Goal: Task Accomplishment & Management: Use online tool/utility

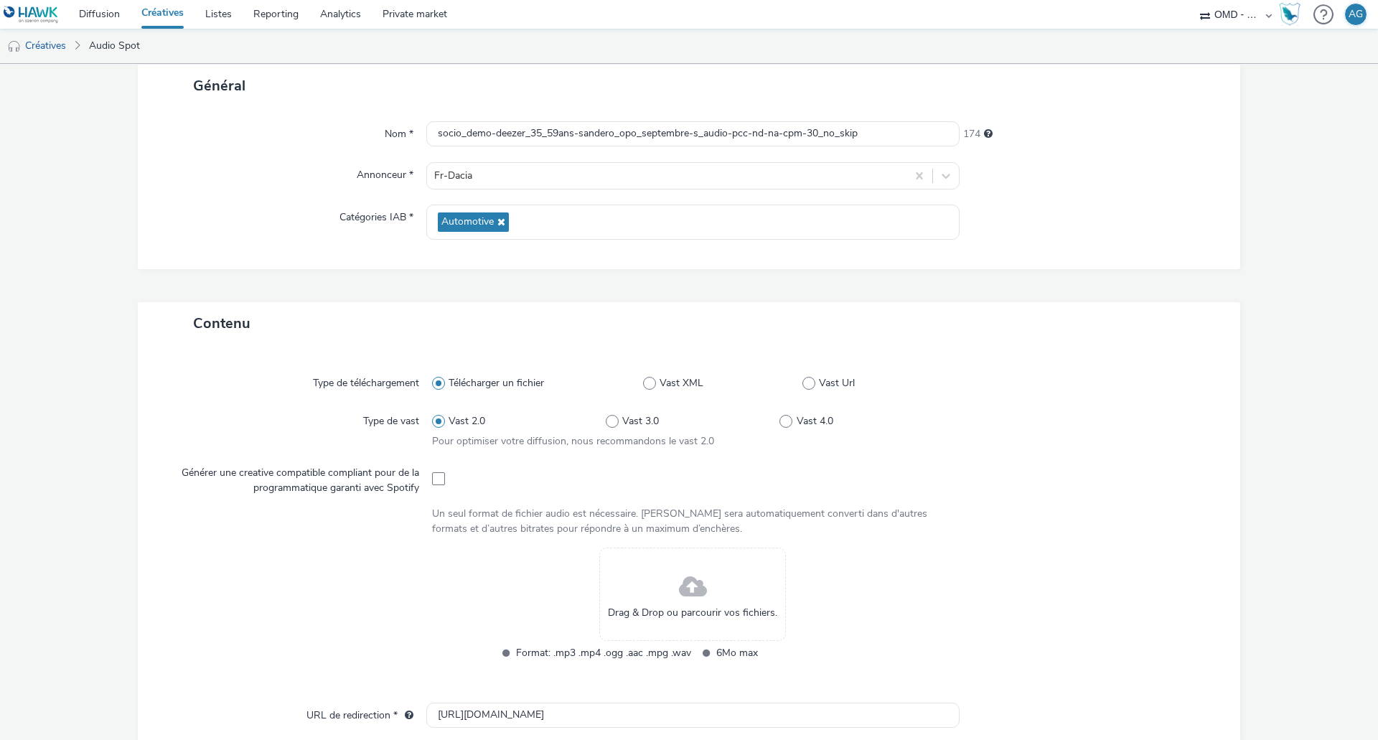
scroll to position [215, 0]
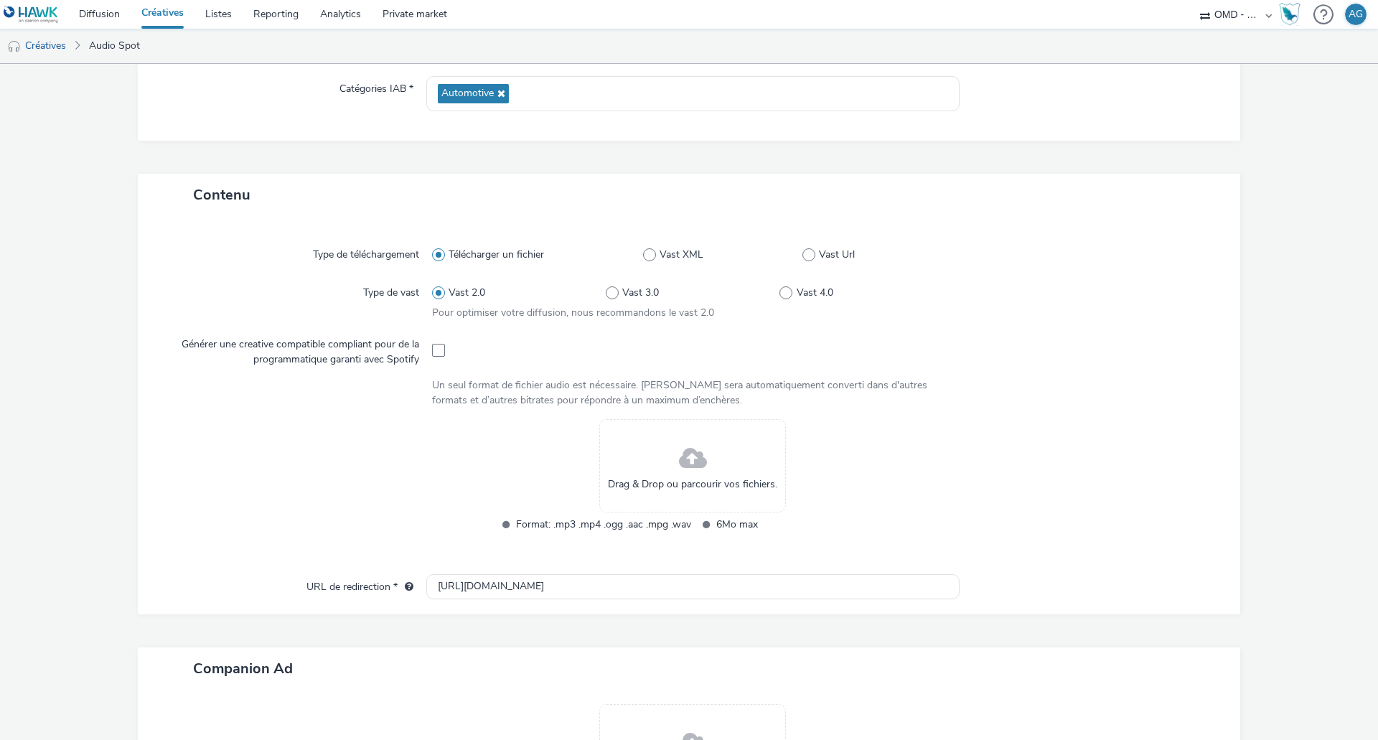
click at [716, 471] on div "Drag & Drop ou parcourir vos fichiers." at bounding box center [692, 465] width 187 height 93
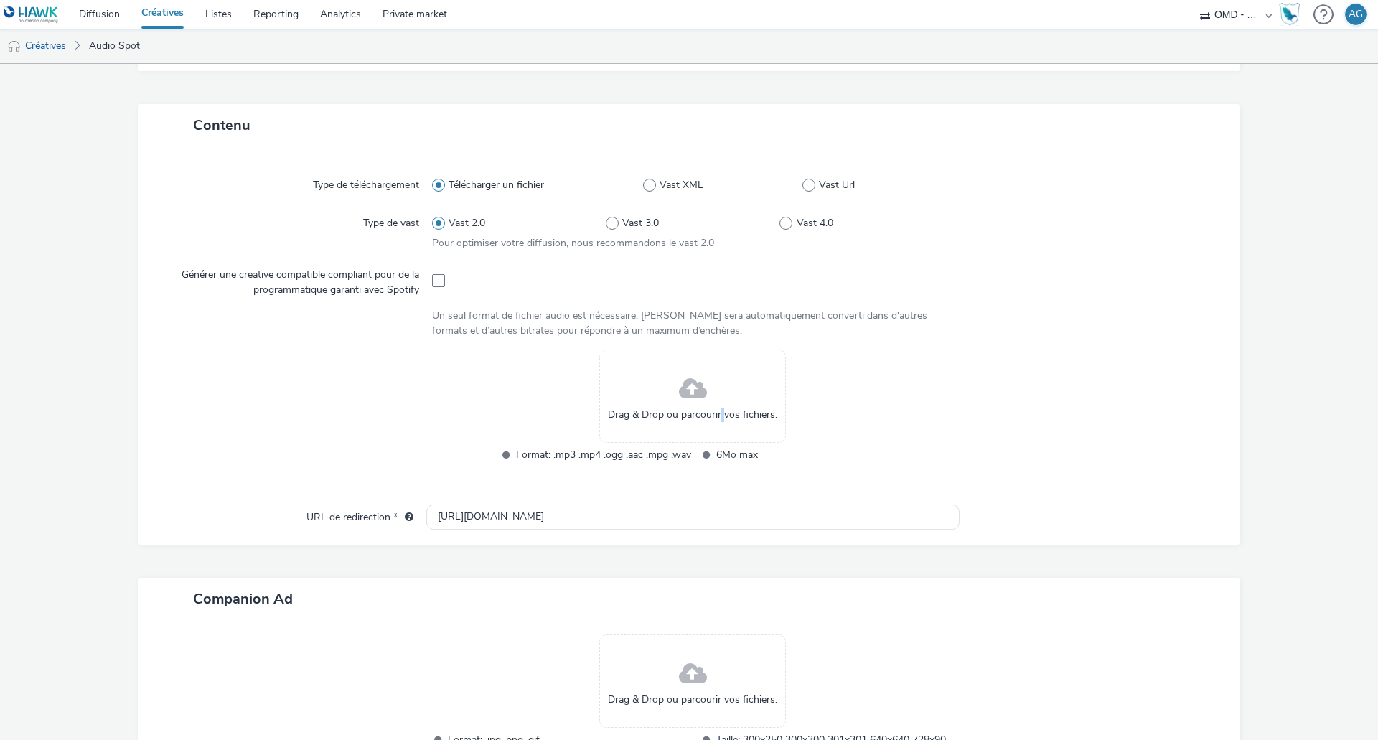
scroll to position [412, 0]
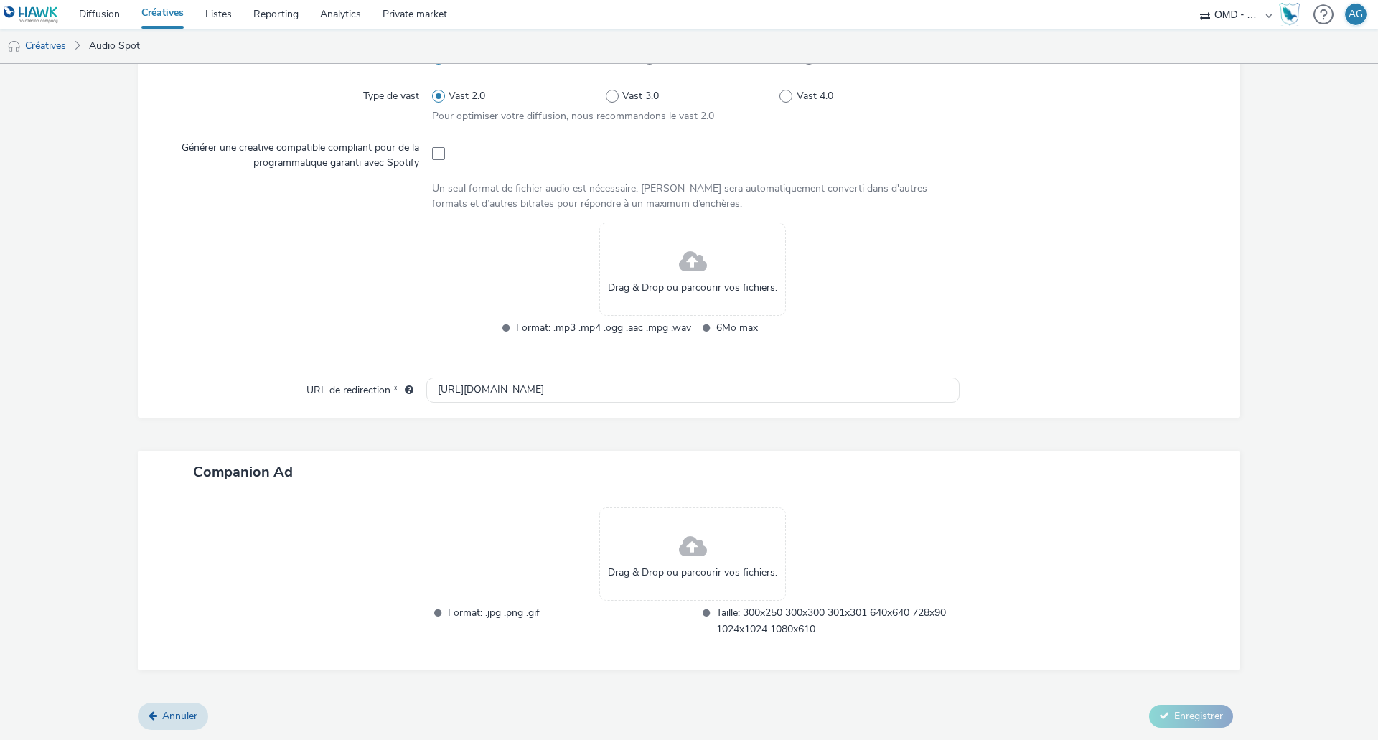
click at [635, 272] on div "Drag & Drop ou parcourir vos fichiers." at bounding box center [692, 269] width 187 height 93
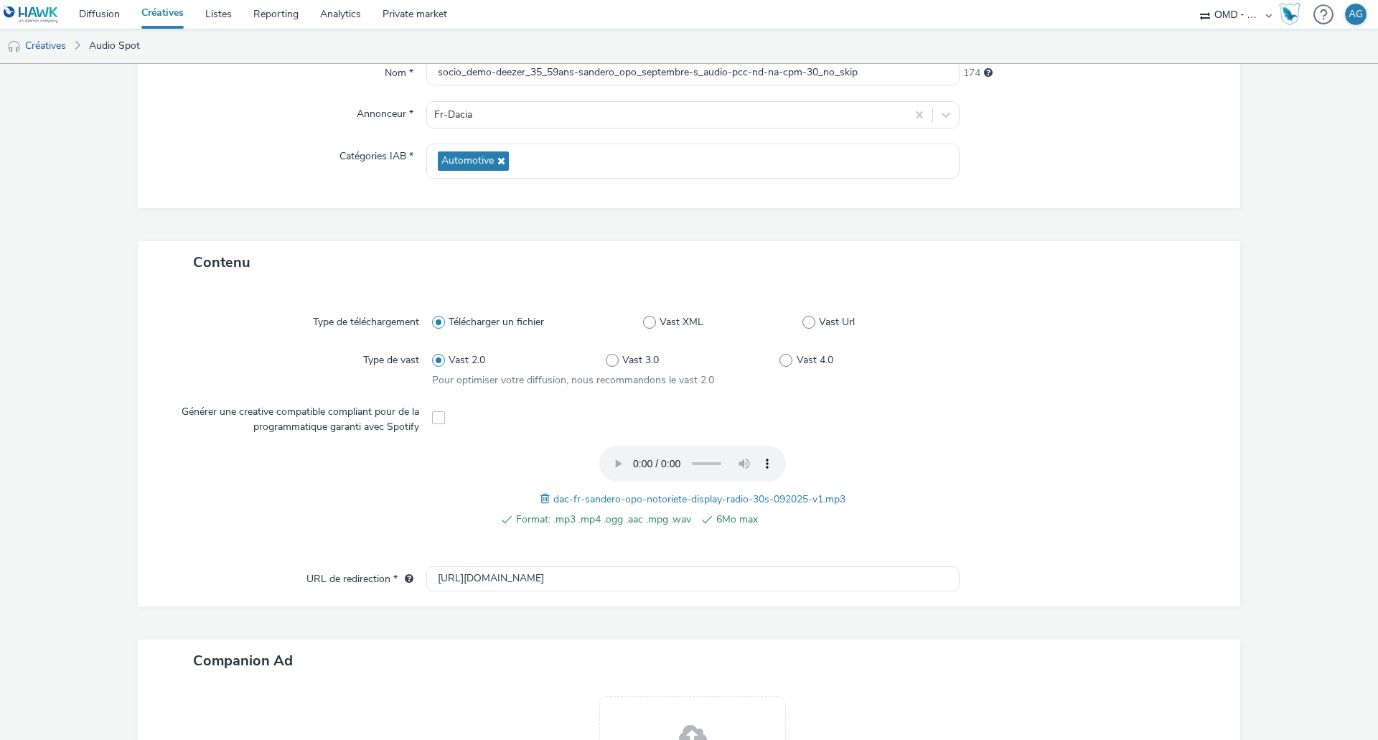
scroll to position [337, 0]
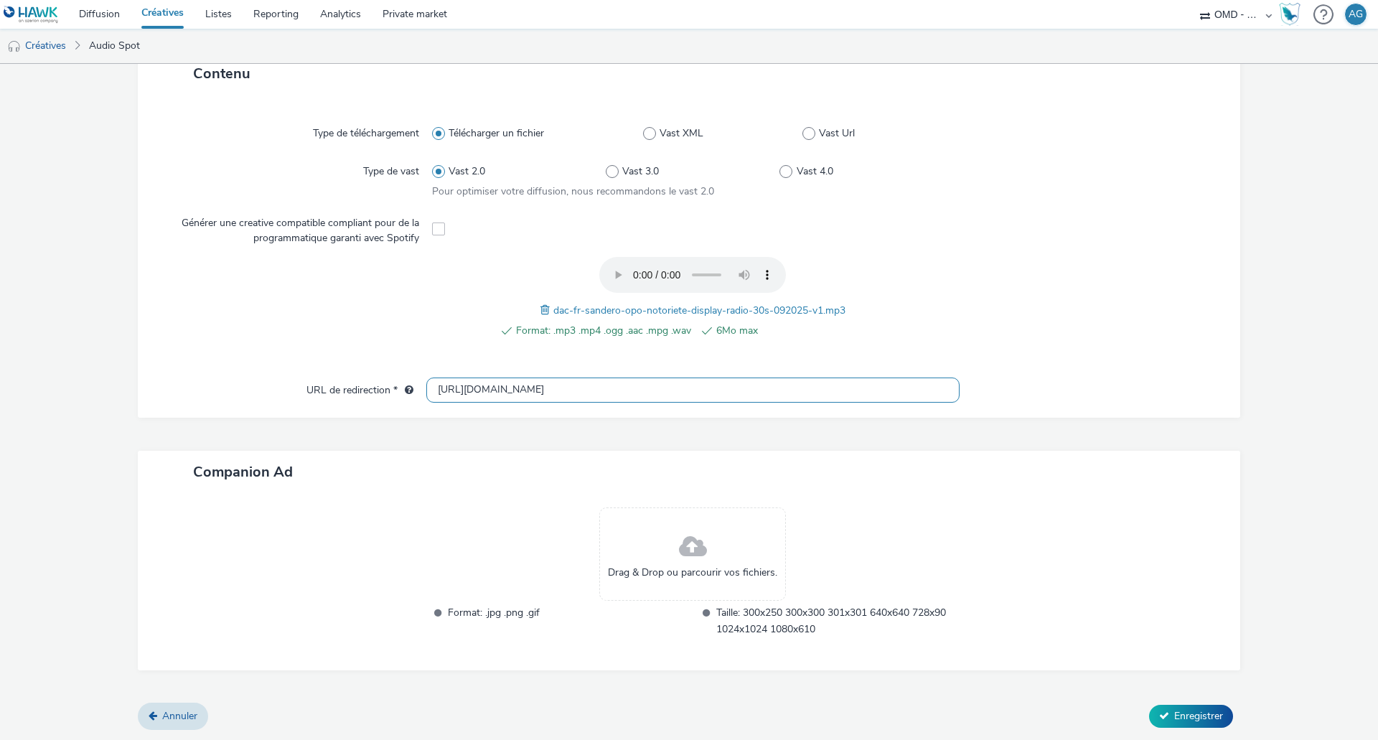
click at [561, 396] on input "[URL][DOMAIN_NAME]" at bounding box center [692, 390] width 533 height 25
paste input "s://[DOMAIN_NAME][URL]"
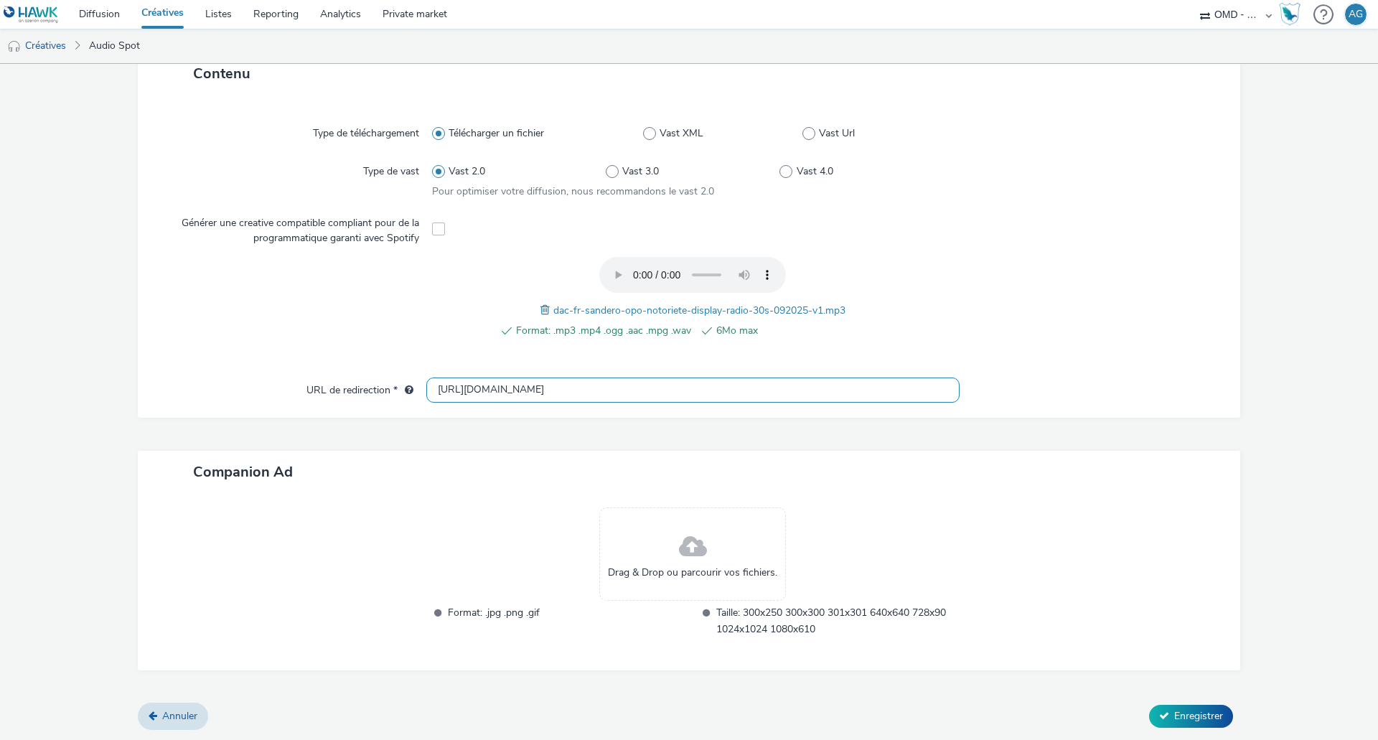
type input "[URL][DOMAIN_NAME]"
click at [902, 327] on div "Format: .mp3 .mp4 .ogg .aac .mpg .wav 6Mo max dac-fr-sandero-opo-notoriete-disp…" at bounding box center [693, 305] width 522 height 97
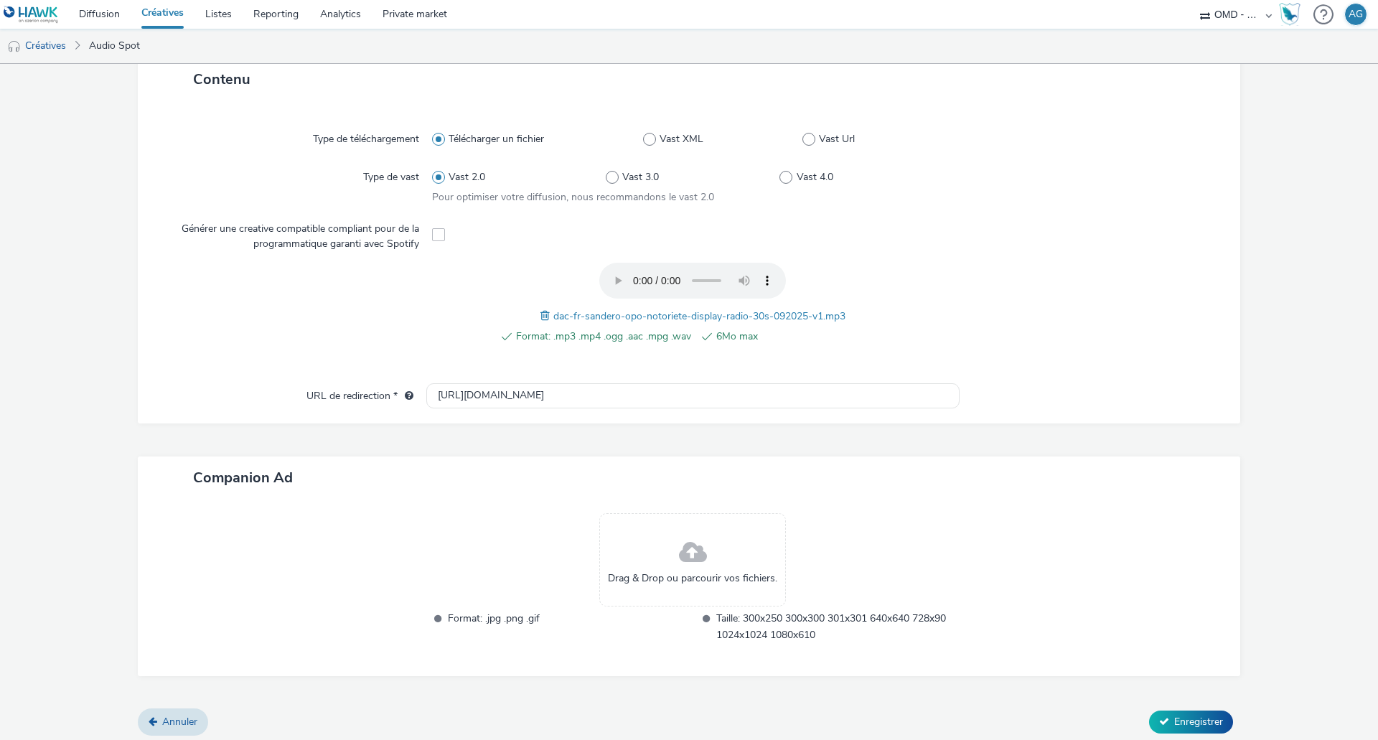
scroll to position [337, 0]
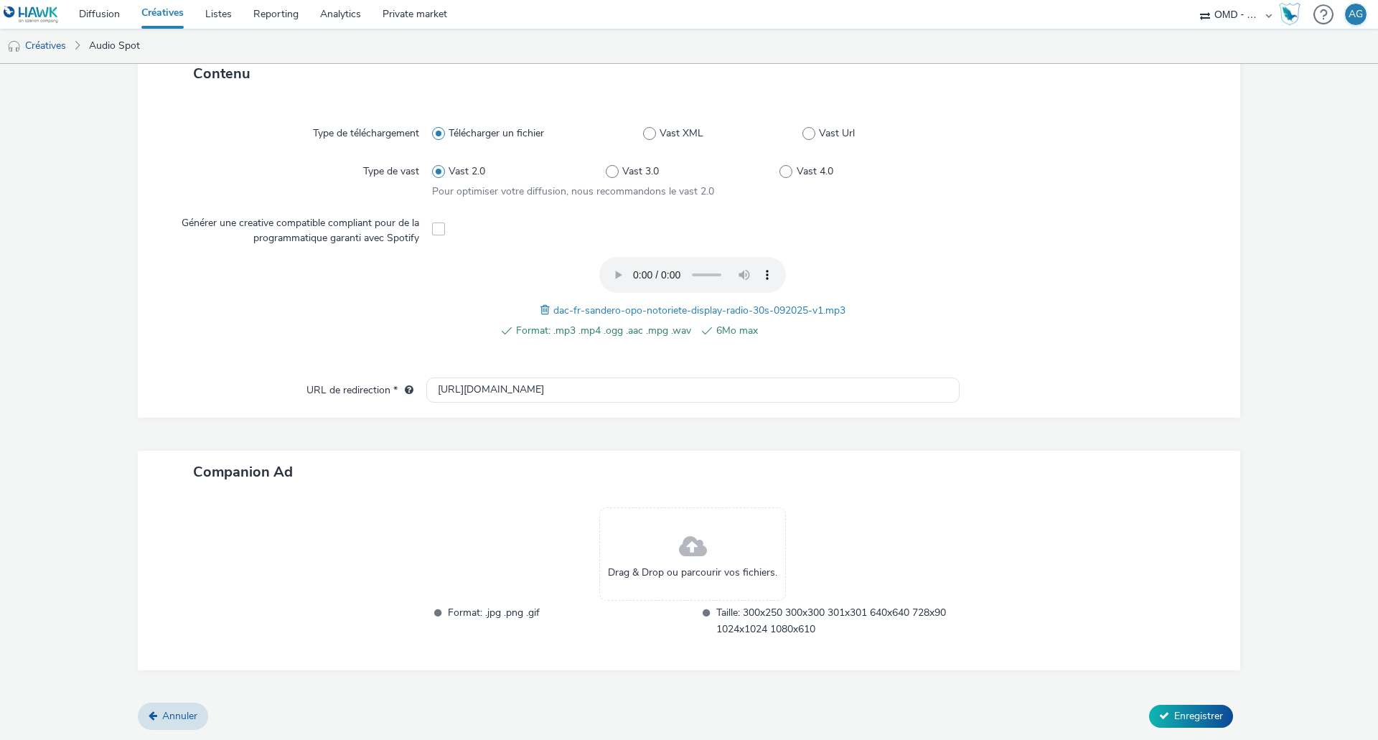
click at [747, 565] on div "Drag & Drop ou parcourir vos fichiers." at bounding box center [692, 554] width 187 height 93
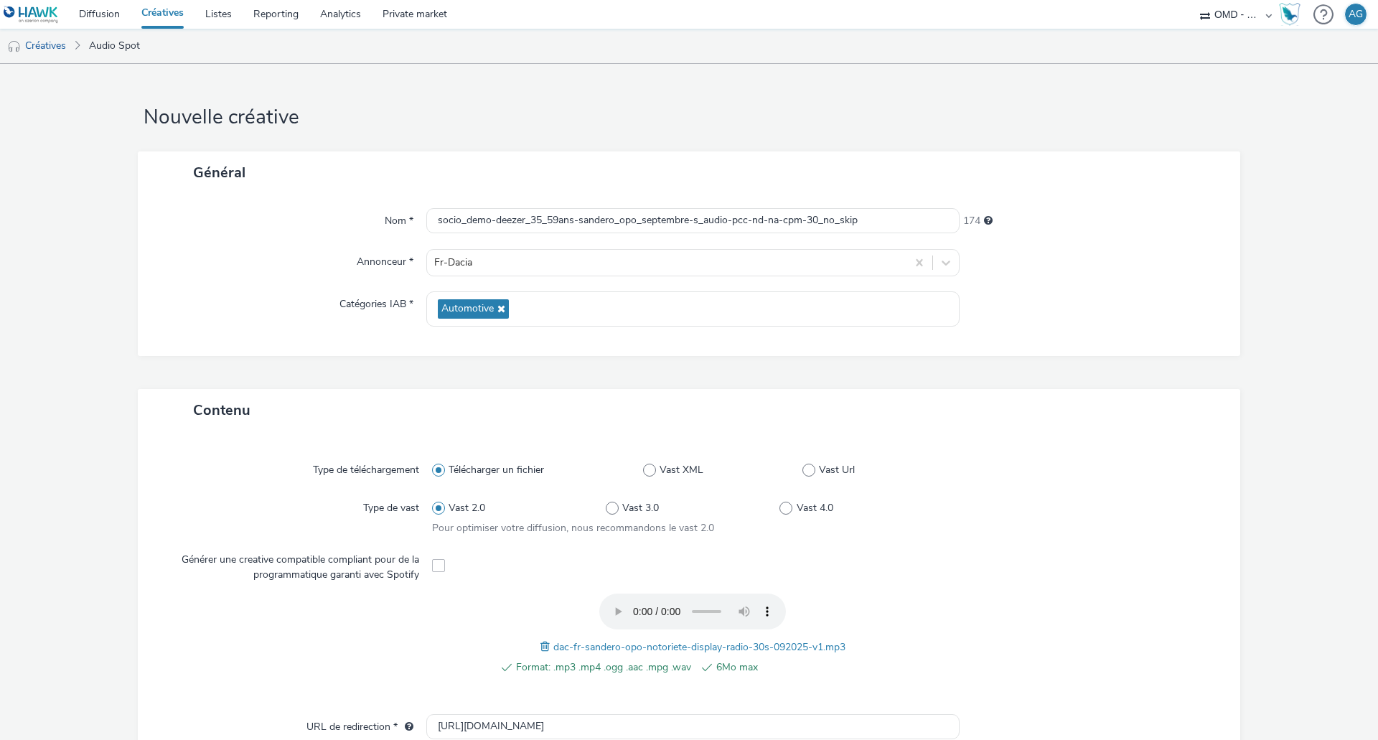
scroll to position [359, 0]
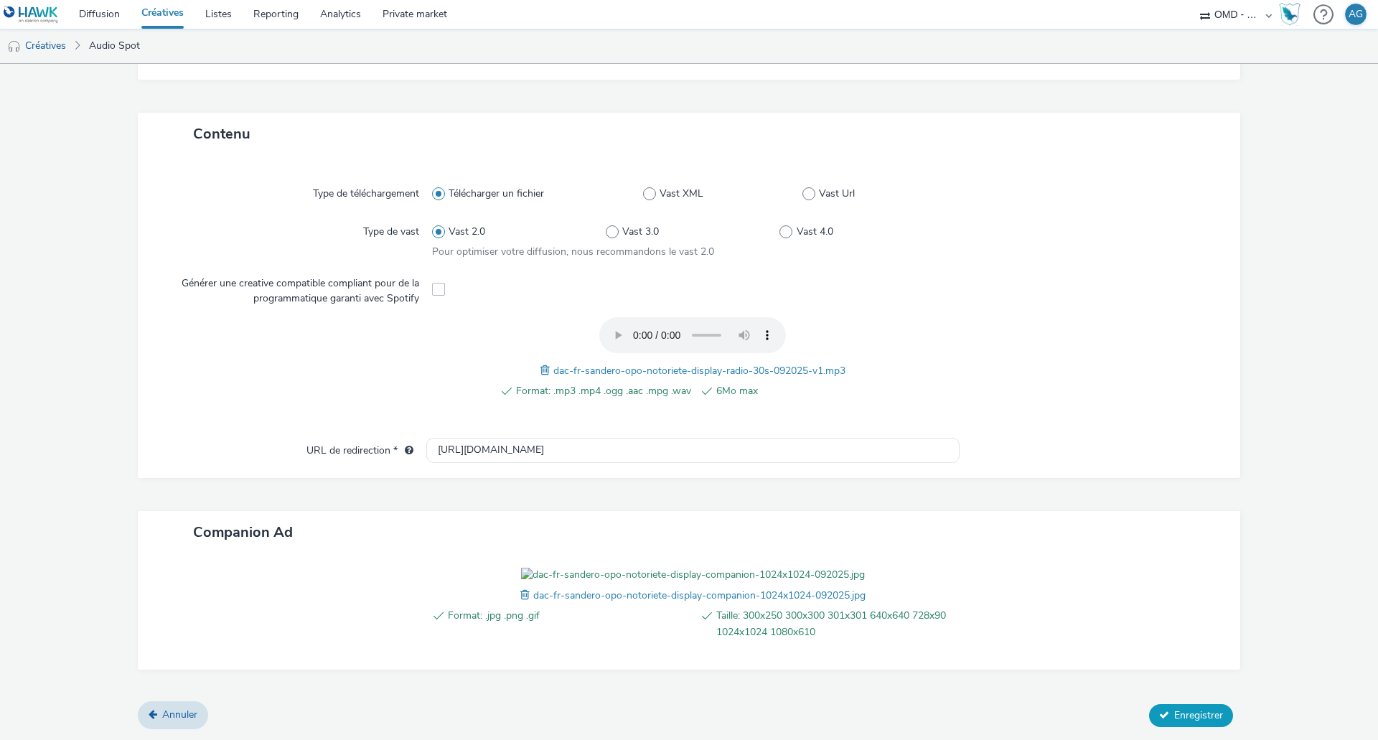
click at [1189, 714] on span "Enregistrer" at bounding box center [1198, 716] width 49 height 14
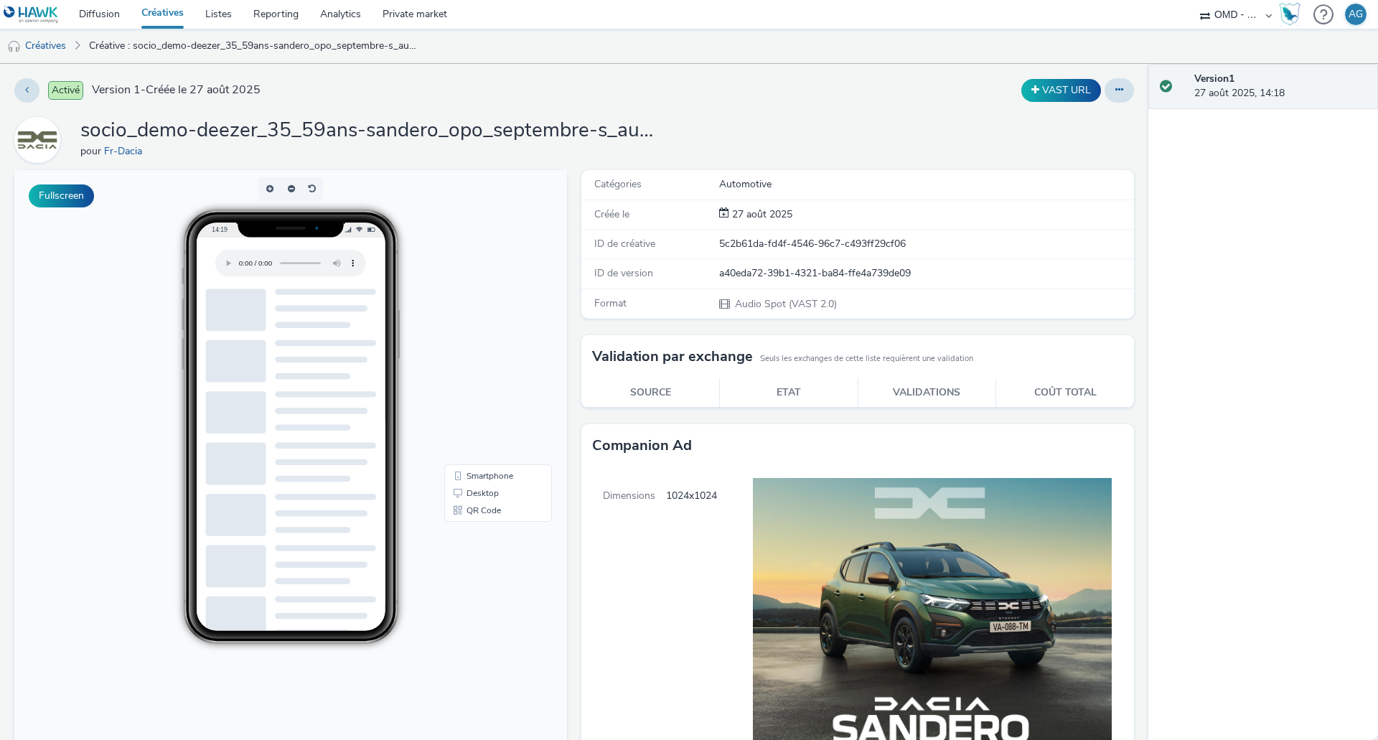
click at [156, 8] on link "Créatives" at bounding box center [163, 14] width 64 height 29
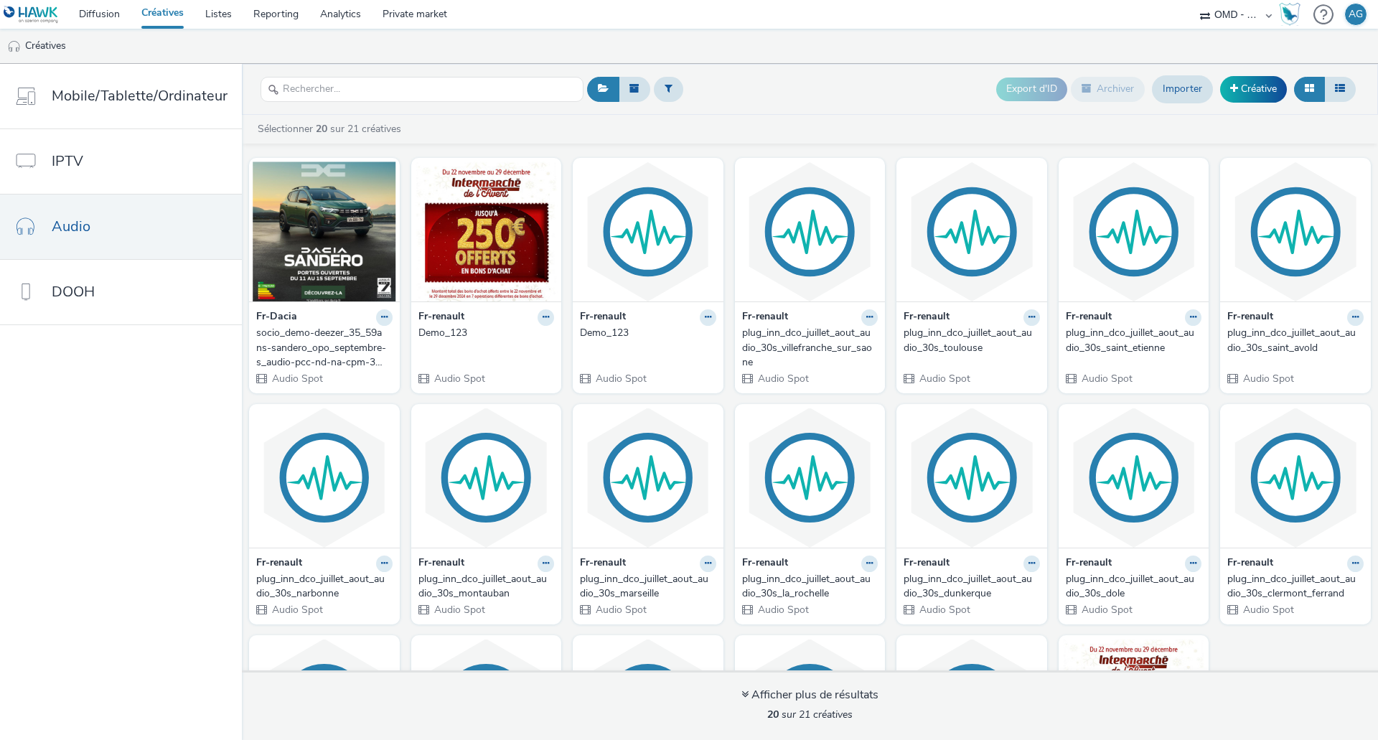
click at [352, 335] on div "socio_demo-deezer_35_59ans-sandero_opo_septembre-s_audio-pcc-nd-na-cpm-30_no_sk…" at bounding box center [321, 348] width 131 height 44
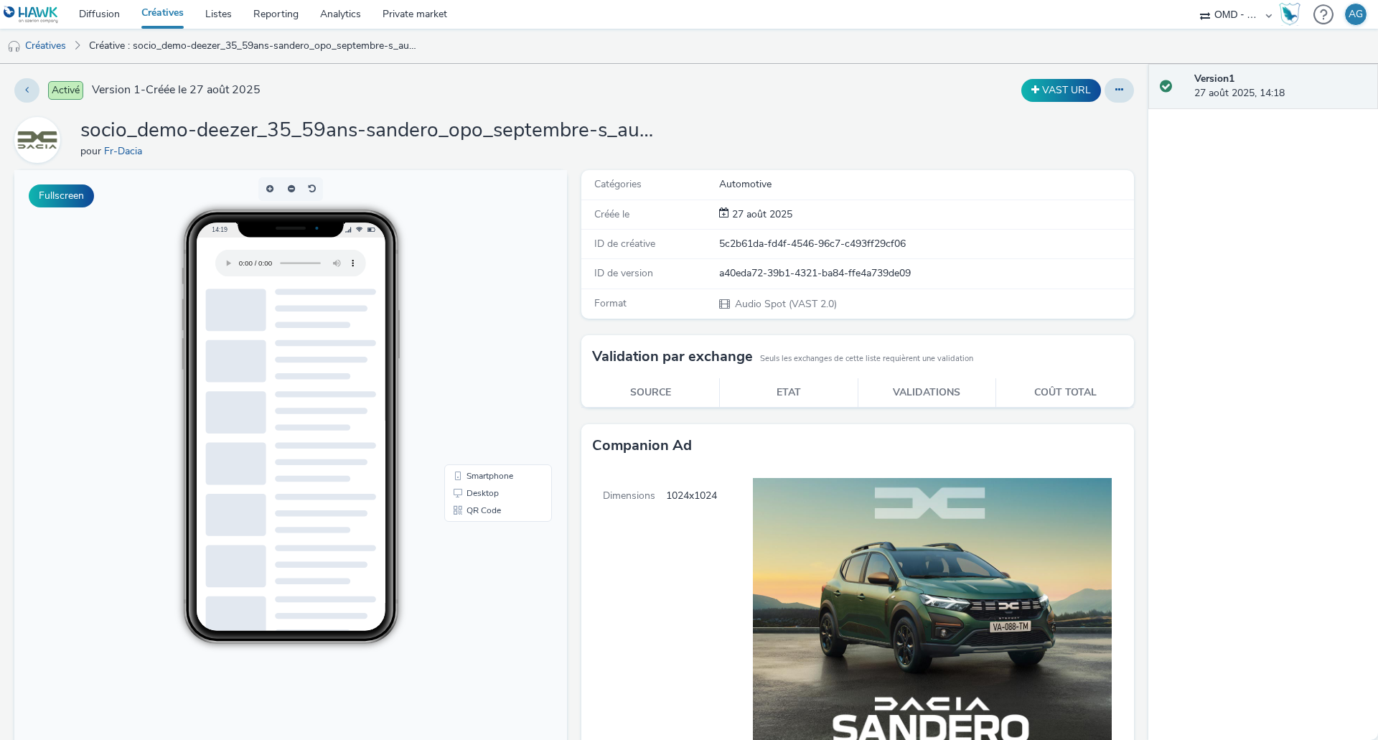
click at [1123, 86] on div "Activé Version 1 - Créée le 27 août 2025 VAST URL socio_demo-deezer_35_59ans-sa…" at bounding box center [574, 402] width 1149 height 676
click at [1123, 89] on div "Activé Version 1 - Créée le 27 août 2025 VAST URL socio_demo-deezer_35_59ans-sa…" at bounding box center [574, 402] width 1149 height 676
click at [1118, 91] on button at bounding box center [1119, 90] width 29 height 24
click at [1113, 91] on button at bounding box center [1119, 90] width 29 height 24
click at [1112, 98] on button at bounding box center [1119, 90] width 29 height 24
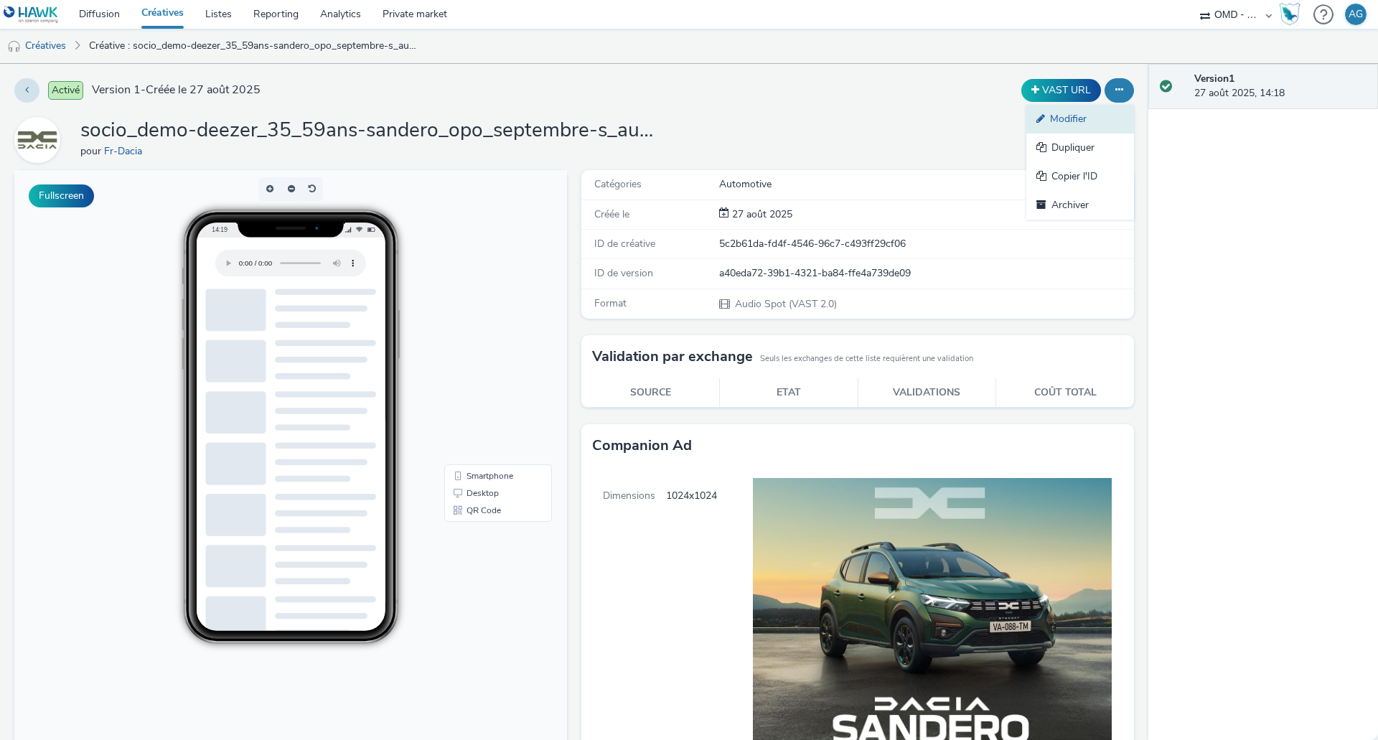
click at [1096, 126] on link "Modifier" at bounding box center [1081, 119] width 108 height 29
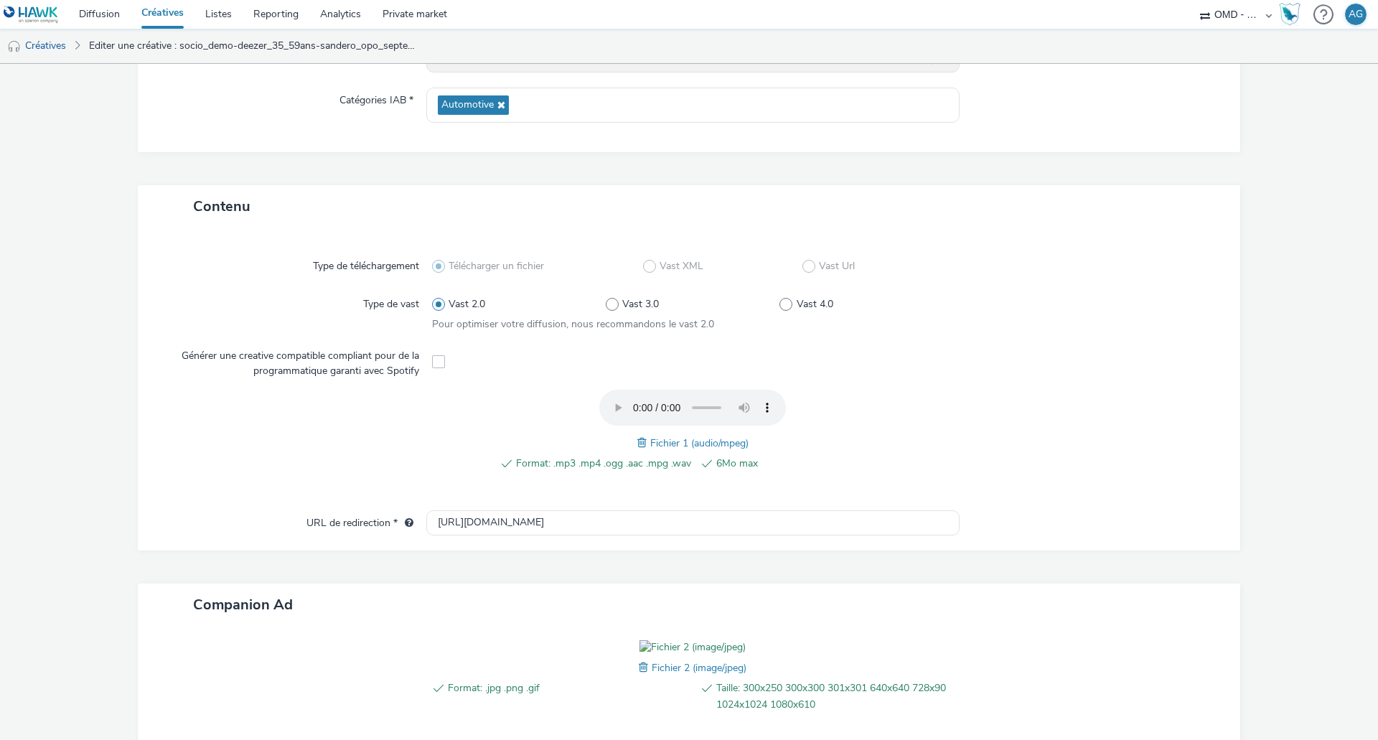
scroll to position [359, 0]
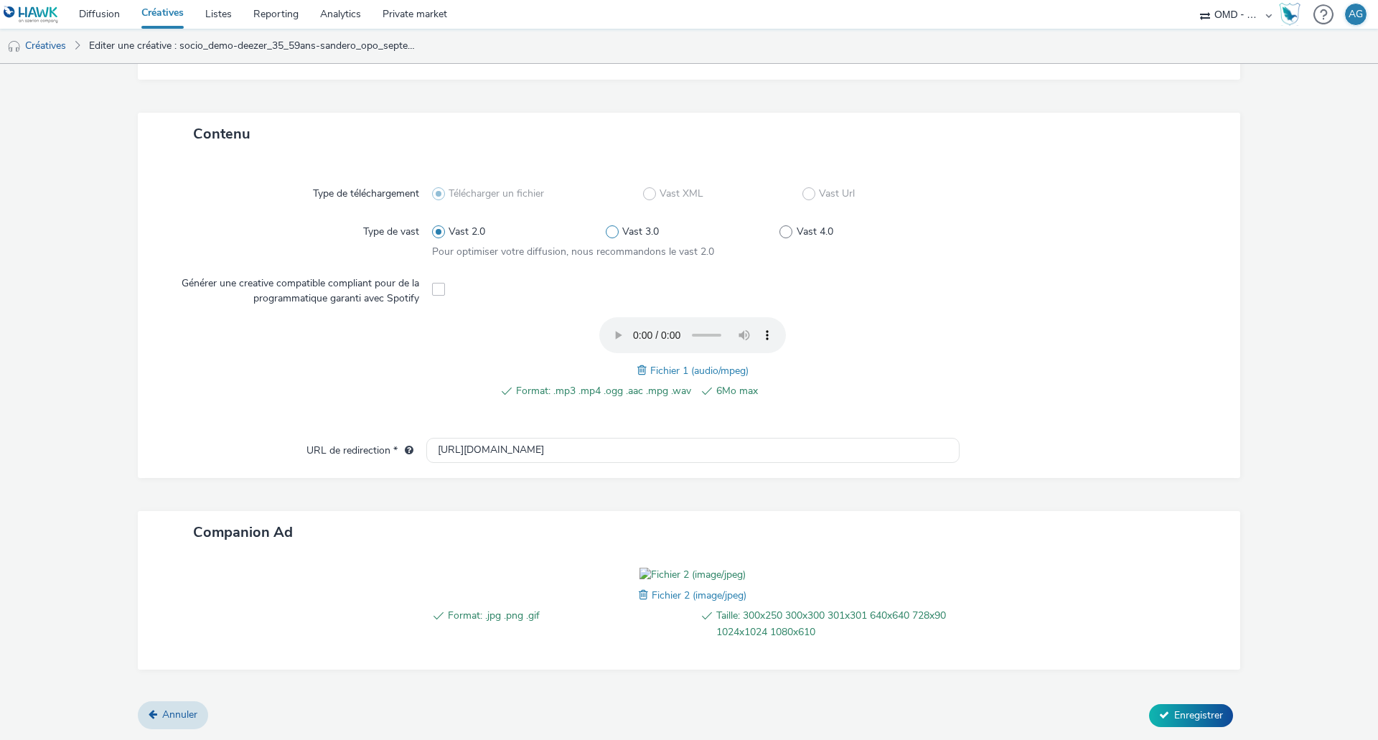
click at [606, 225] on span at bounding box center [612, 231] width 13 height 13
click at [606, 227] on input "Vast 3.0" at bounding box center [610, 231] width 9 height 9
radio input "false"
radio input "true"
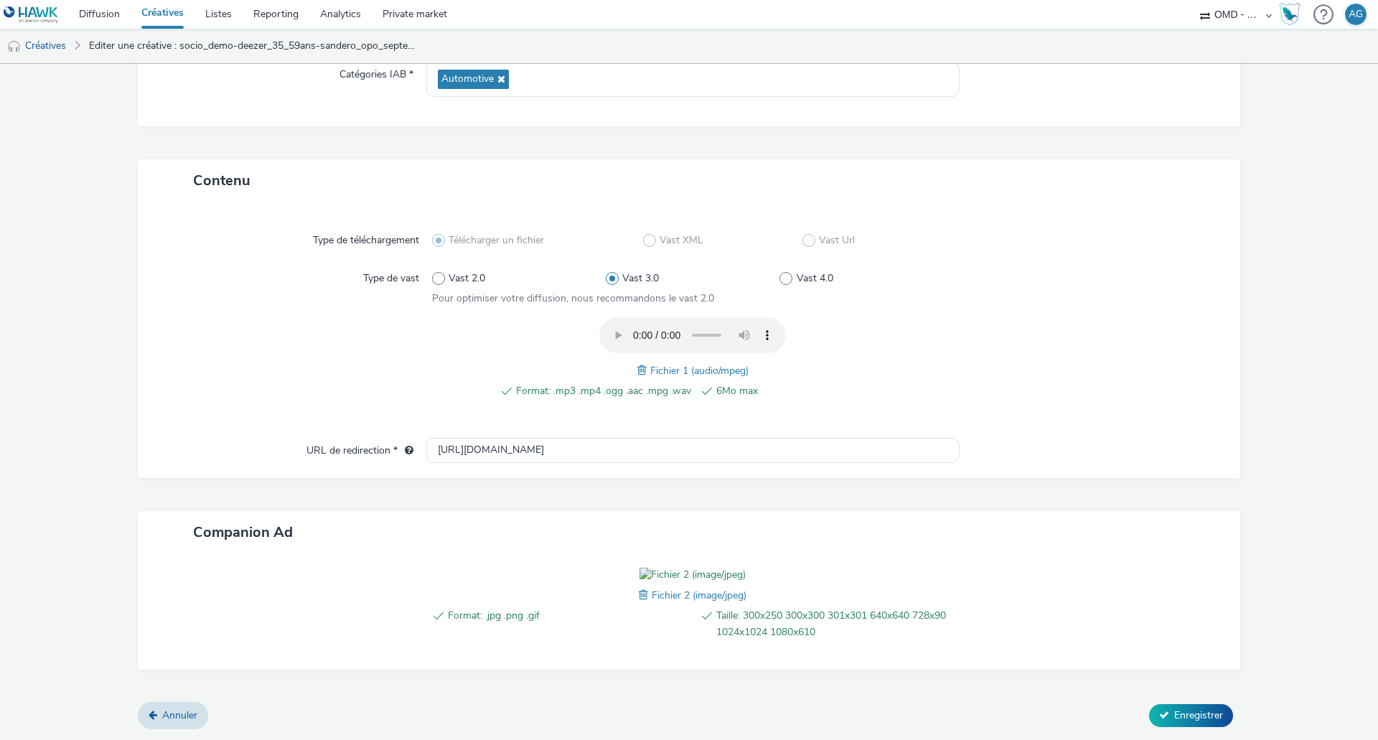
scroll to position [312, 0]
click at [462, 271] on span "Vast 2.0" at bounding box center [467, 278] width 37 height 14
click at [441, 274] on input "Vast 2.0" at bounding box center [436, 278] width 9 height 9
radio input "true"
radio input "false"
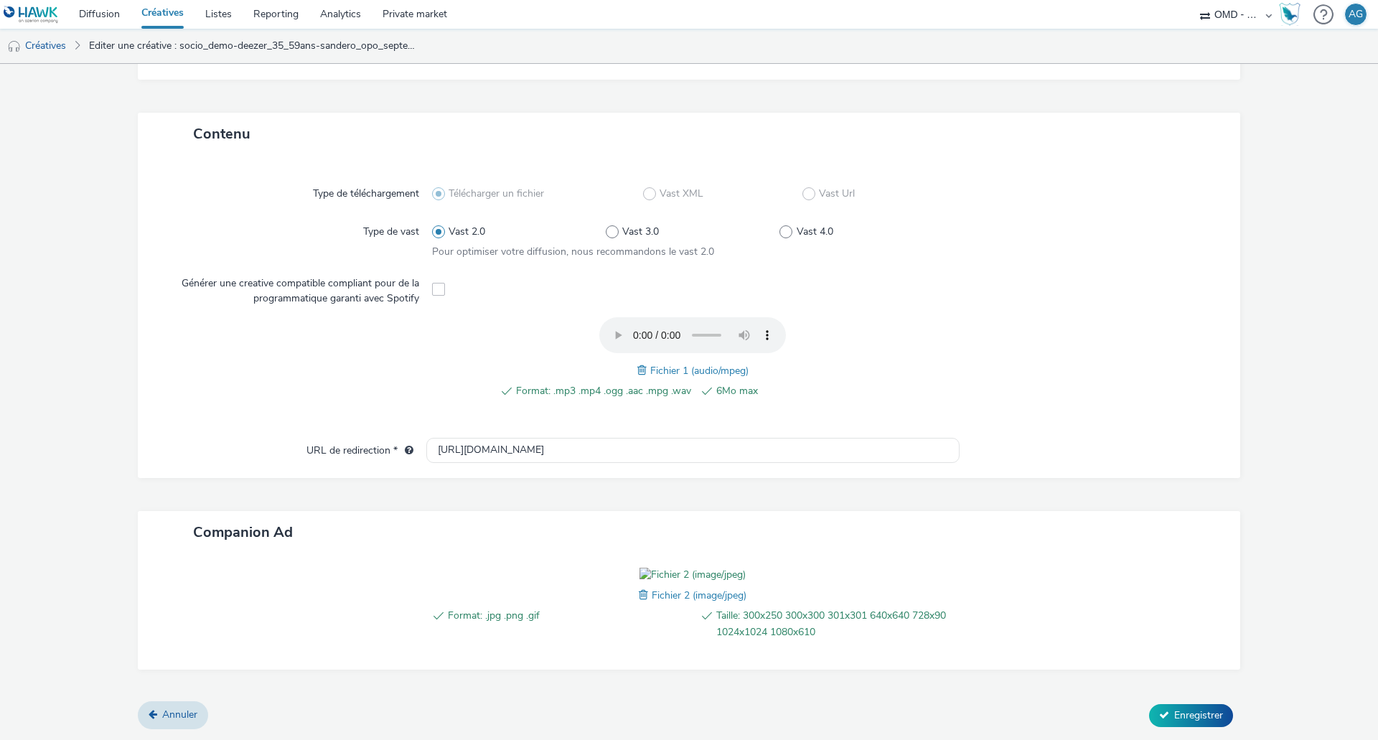
click at [971, 317] on div at bounding box center [1084, 365] width 261 height 97
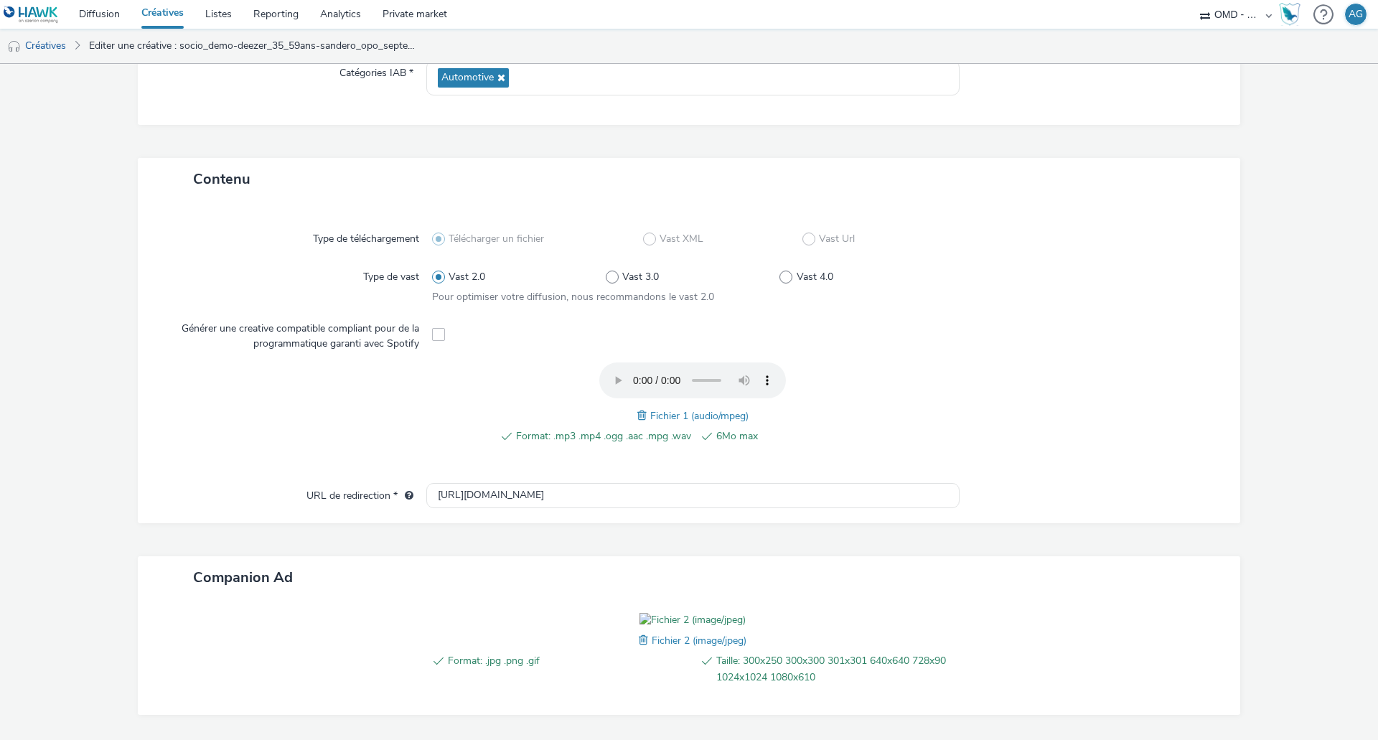
scroll to position [72, 0]
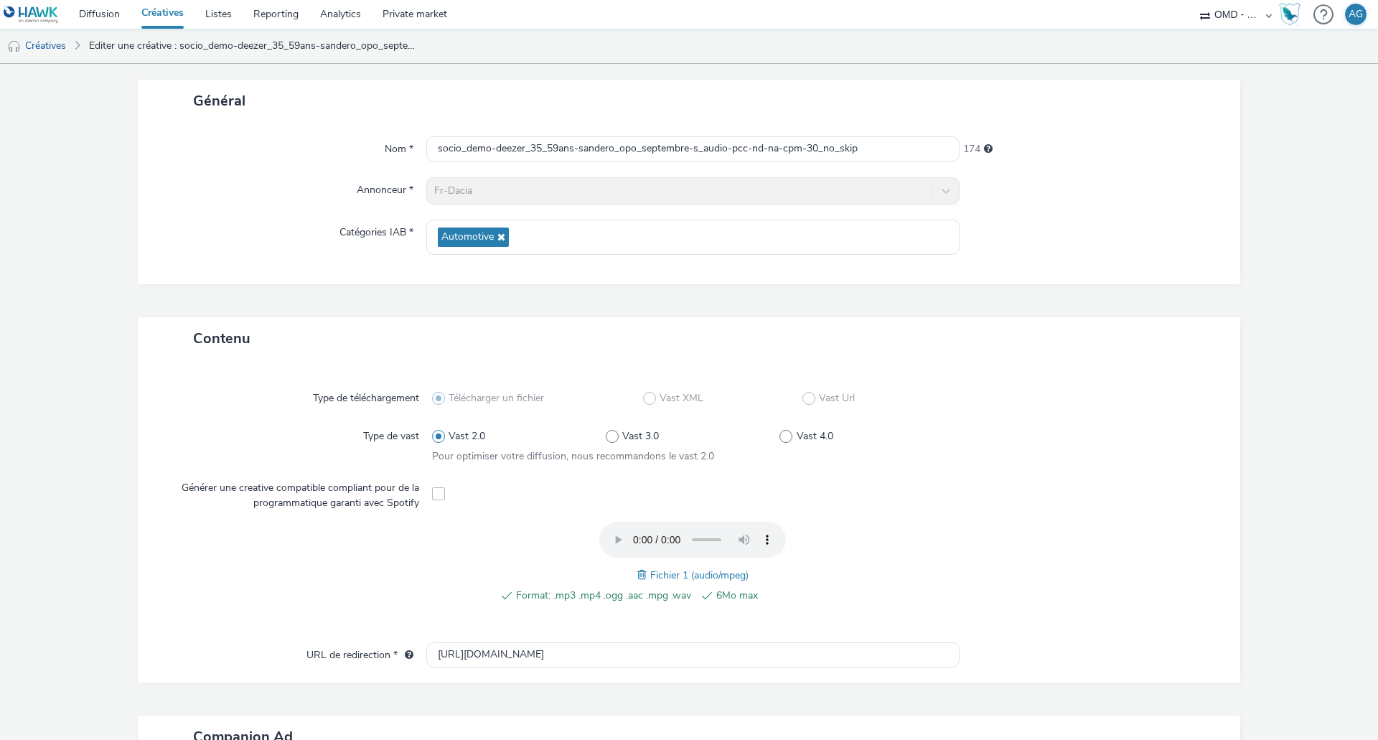
click at [152, 19] on link "Créatives" at bounding box center [163, 14] width 64 height 29
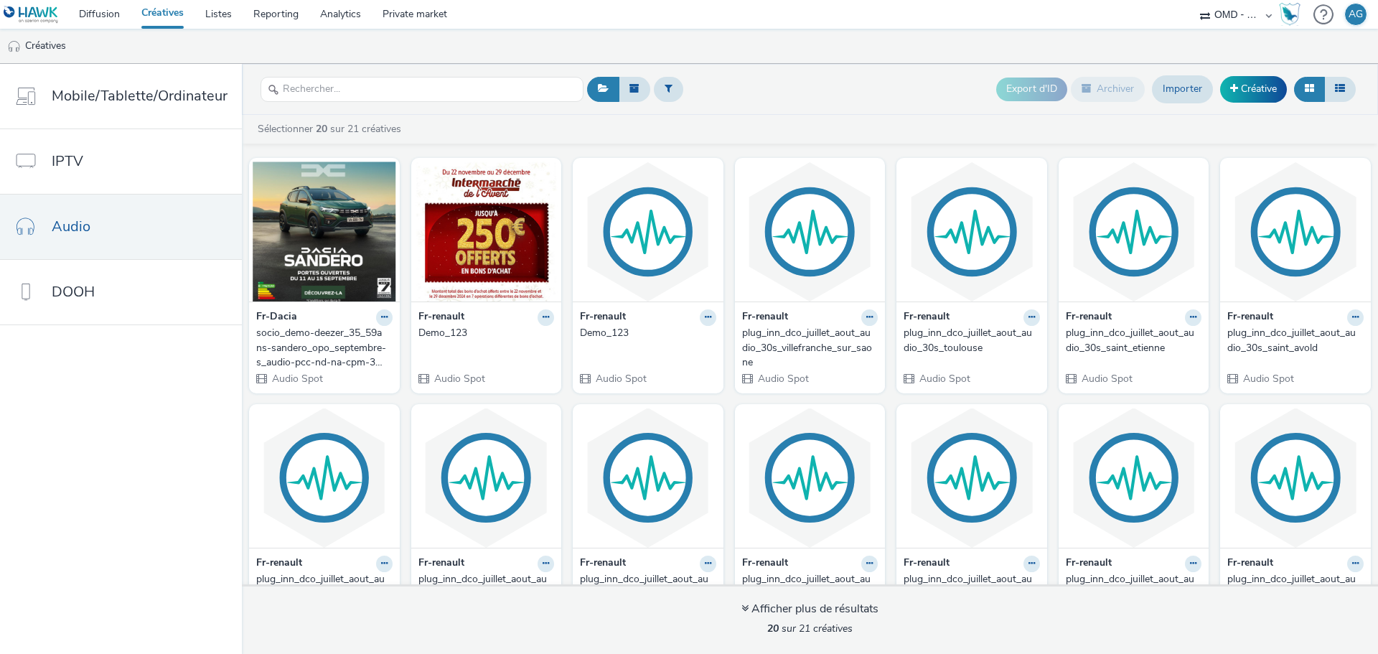
click at [350, 355] on div "socio_demo-deezer_35_59ans-sandero_opo_septembre-s_audio-pcc-nd-na-cpm-30_no_sk…" at bounding box center [321, 348] width 131 height 44
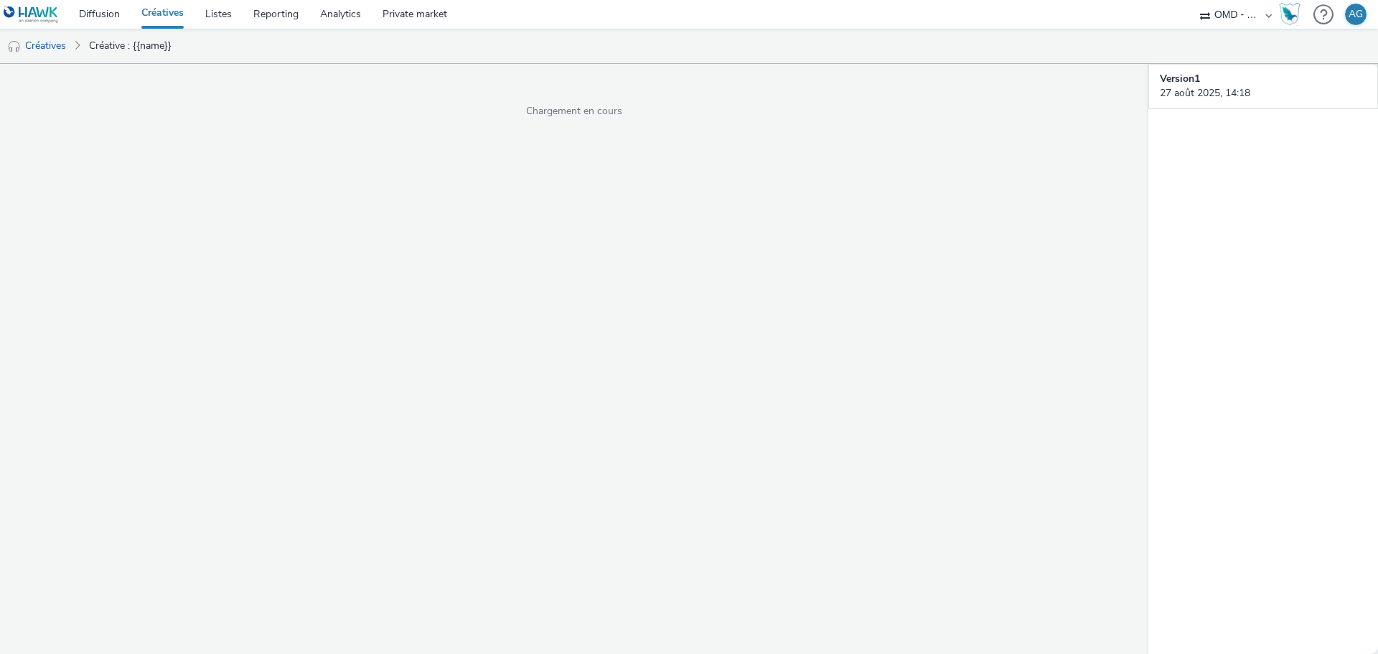
click at [169, 14] on link "Créatives" at bounding box center [163, 14] width 64 height 29
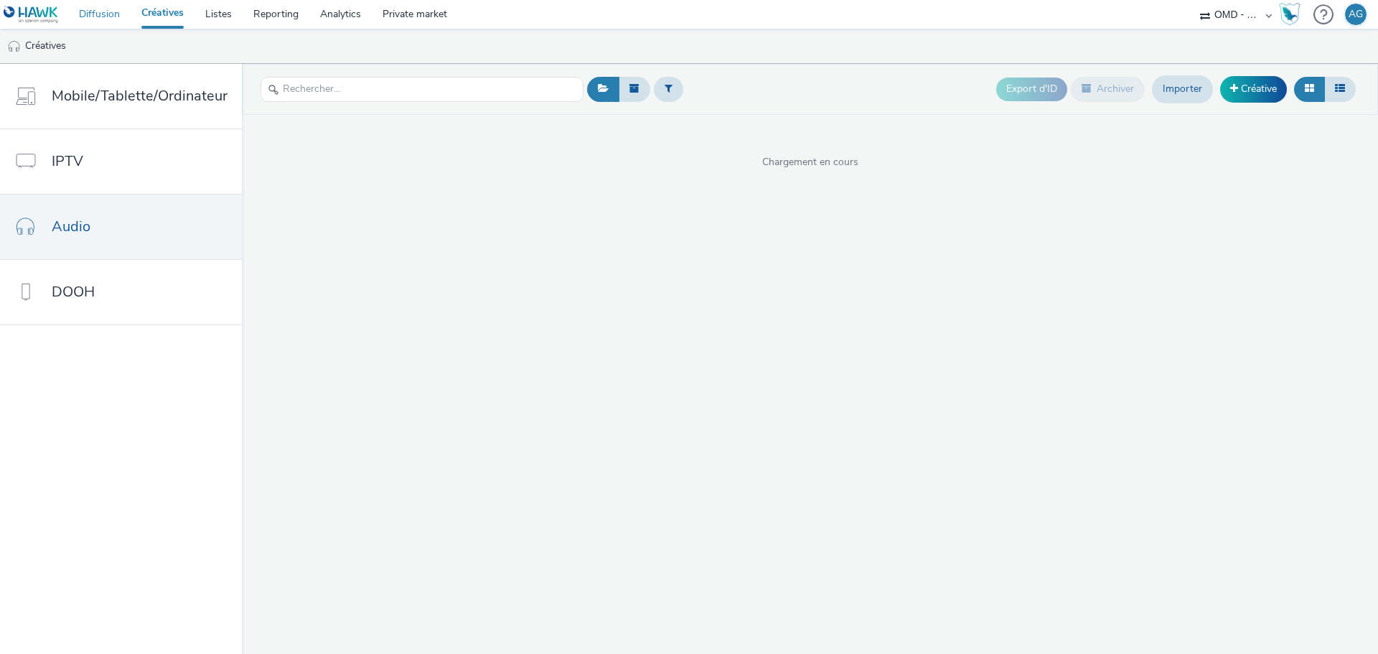
click at [105, 23] on link "Diffusion" at bounding box center [99, 14] width 62 height 29
